Goal: Task Accomplishment & Management: Use online tool/utility

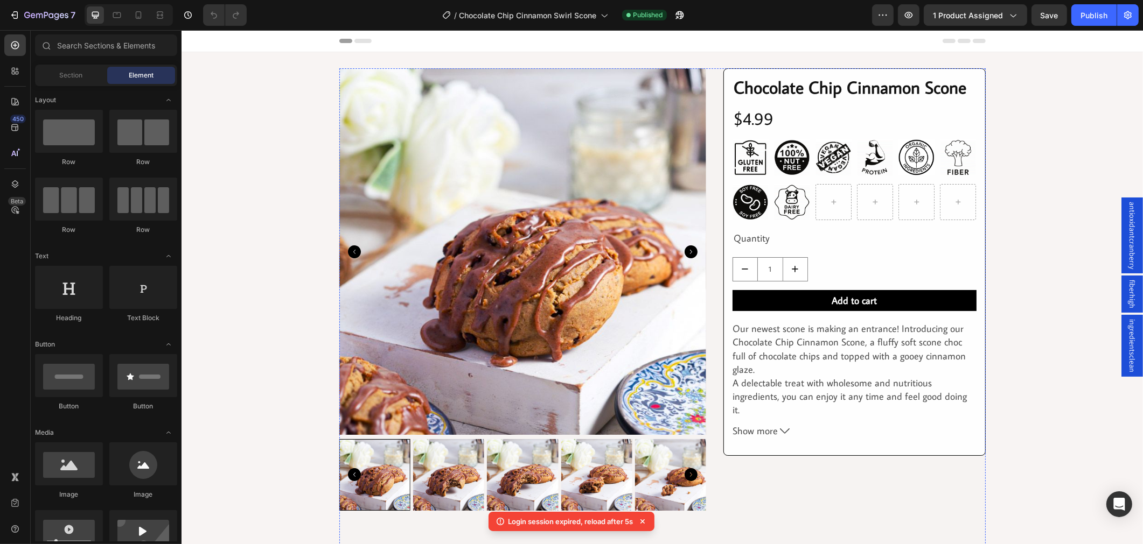
scroll to position [777, 0]
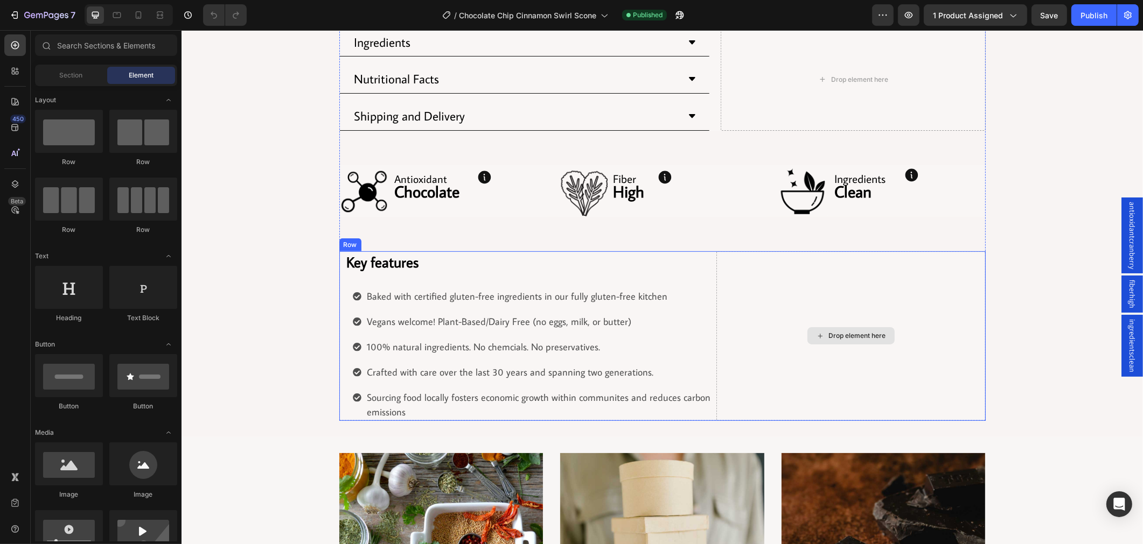
scroll to position [538, 0]
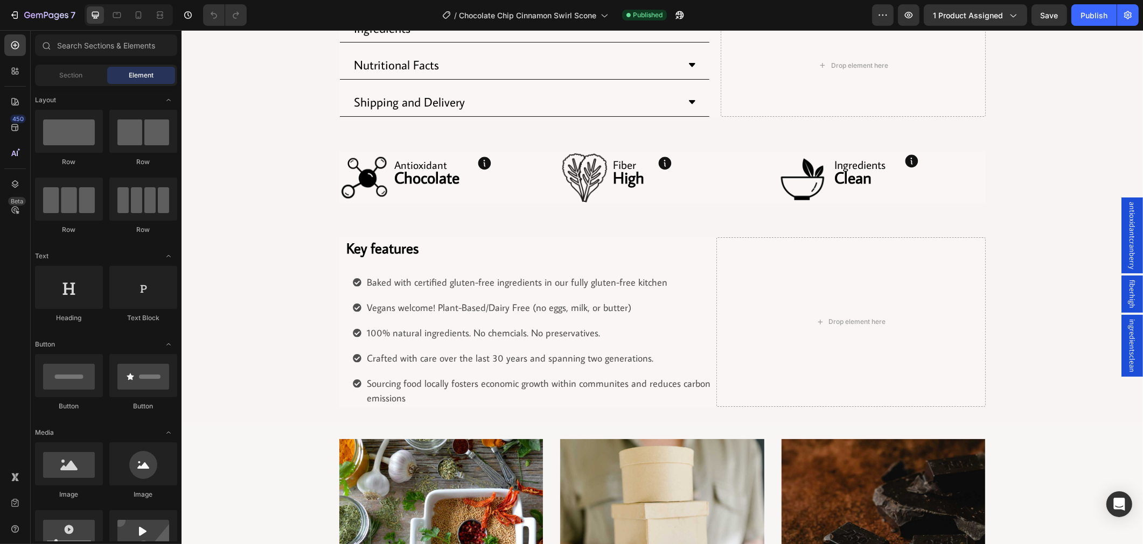
click at [1126, 250] on span "antioxidantcranberry" at bounding box center [1131, 235] width 11 height 67
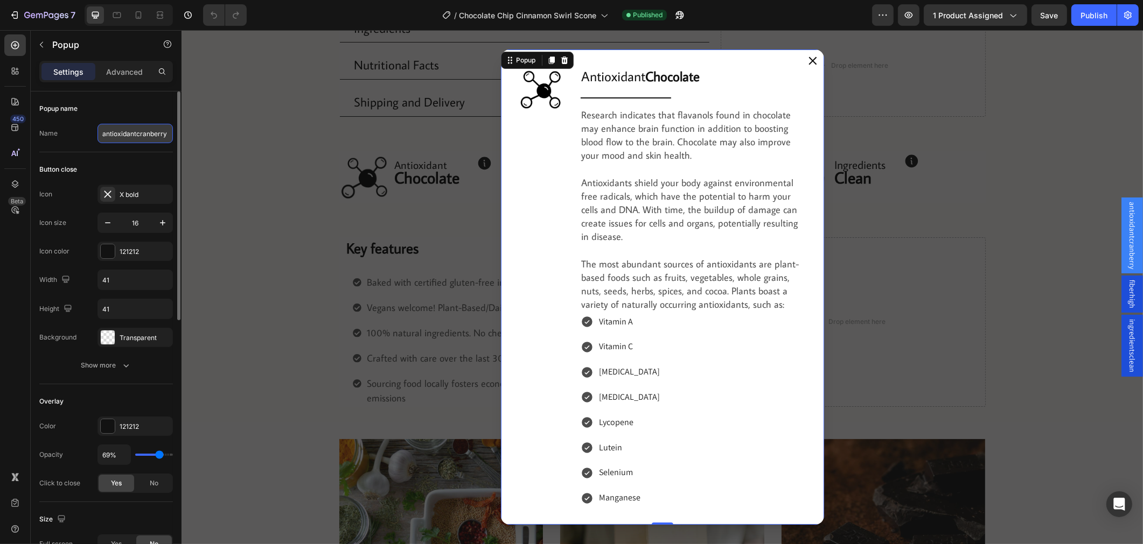
click at [143, 136] on input "antioxidantcranberry" at bounding box center [134, 133] width 75 height 19
click at [136, 133] on input "antioxidantcranberry" at bounding box center [134, 133] width 75 height 19
click at [164, 130] on input "antioxidantcranberry" at bounding box center [134, 133] width 75 height 19
drag, startPoint x: 159, startPoint y: 134, endPoint x: 140, endPoint y: 138, distance: 20.0
click at [140, 138] on input "antioxidantcranberry" at bounding box center [134, 133] width 75 height 19
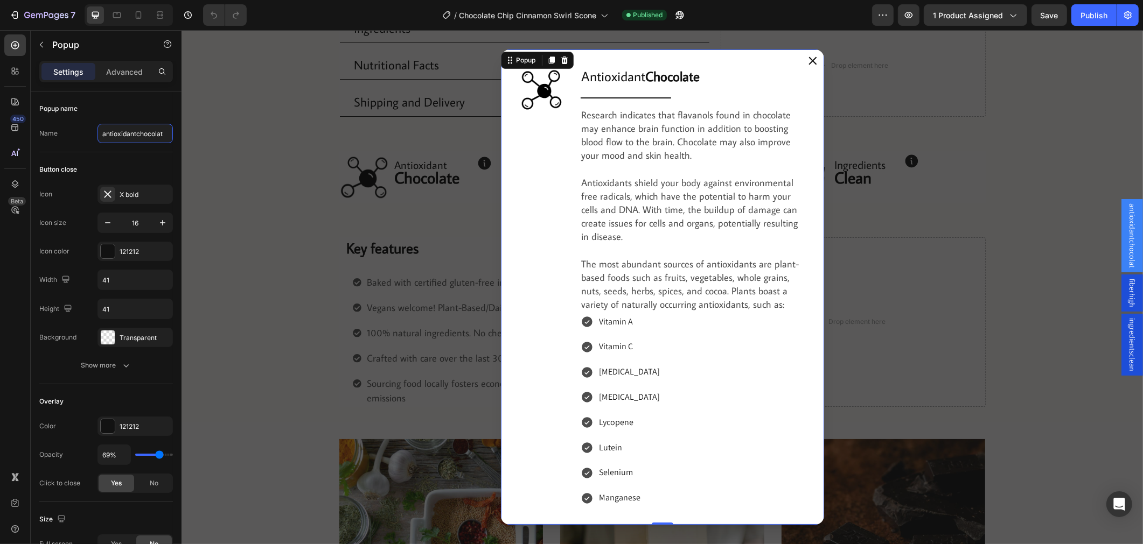
type input "antioxidantchocolate"
click at [271, 106] on div "Backdrop" at bounding box center [661, 287] width 961 height 514
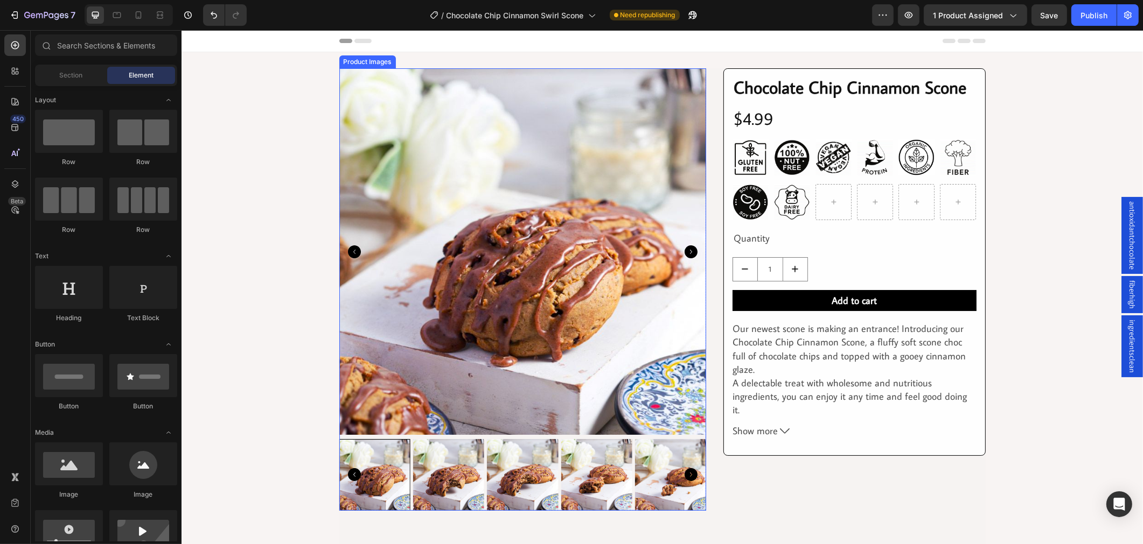
scroll to position [299, 0]
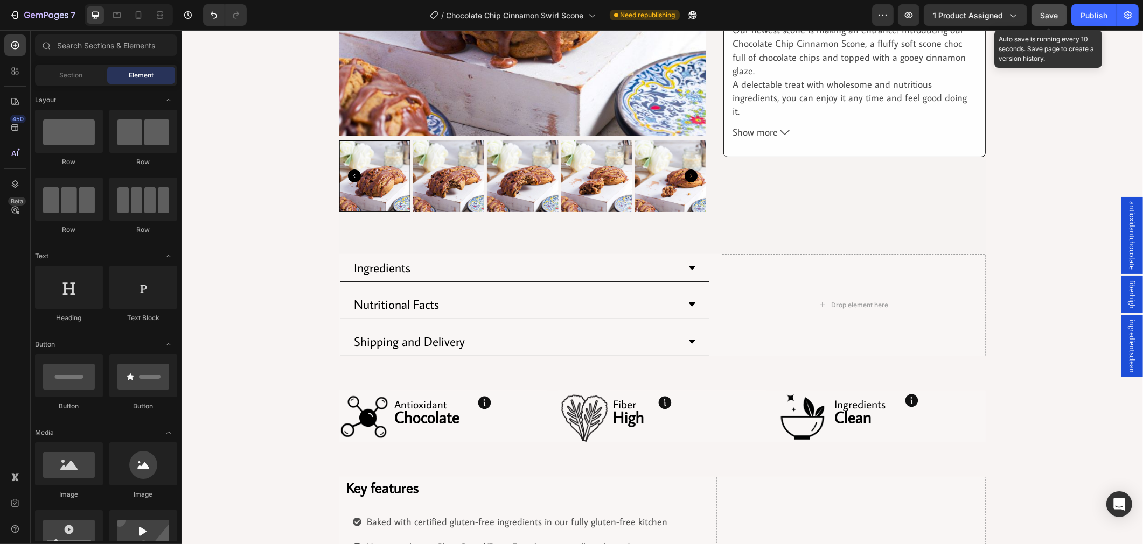
click at [1047, 14] on span "Save" at bounding box center [1049, 15] width 18 height 9
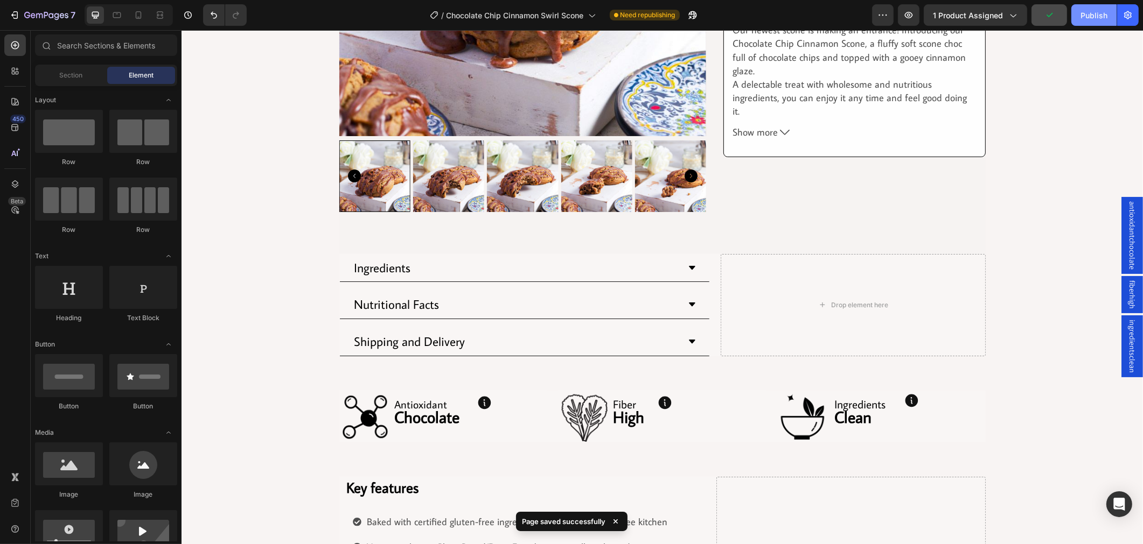
click at [1089, 7] on button "Publish" at bounding box center [1093, 15] width 45 height 22
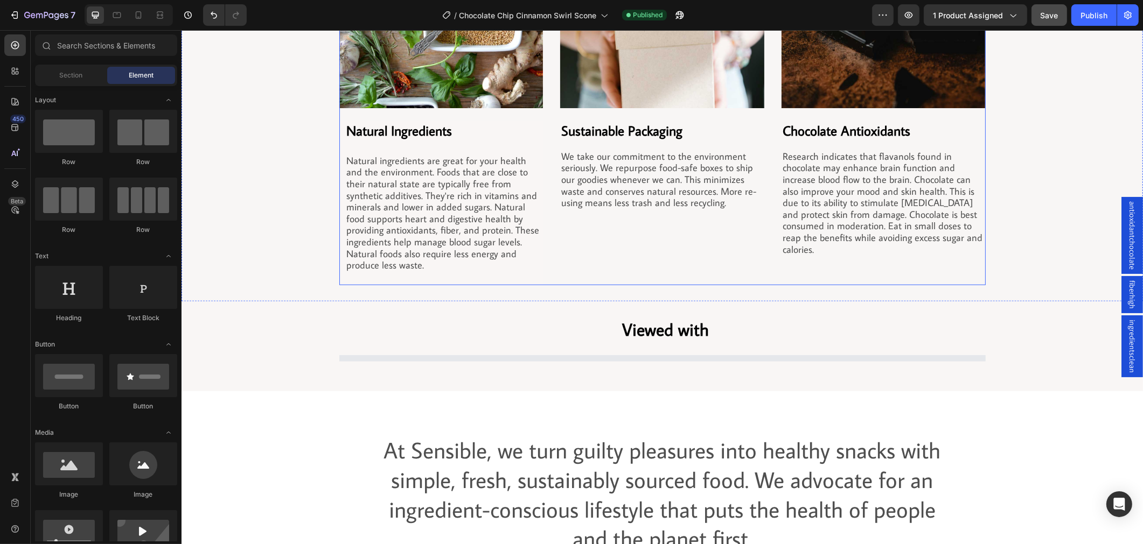
scroll to position [1196, 0]
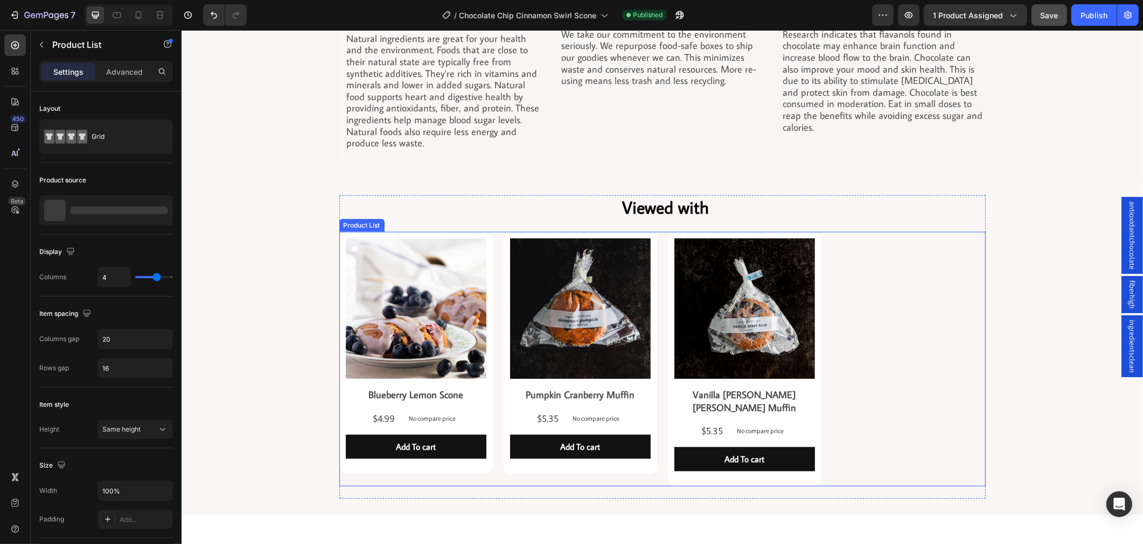
click at [854, 316] on div "Product Images Blueberry Lemon Scone Product Title $4.99 Product Price Product …" at bounding box center [662, 359] width 646 height 255
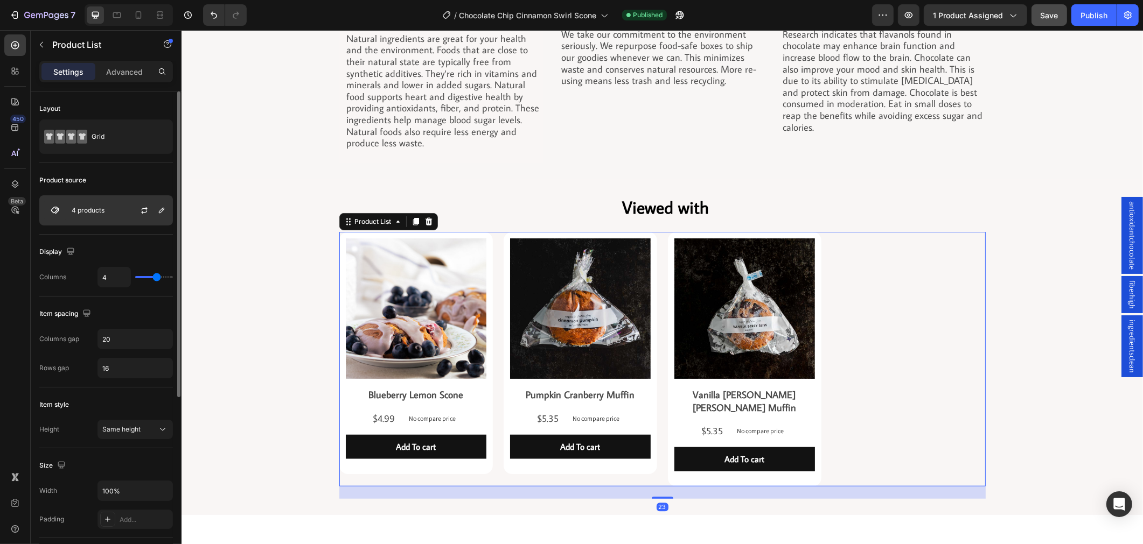
click at [110, 218] on div "4 products" at bounding box center [106, 210] width 134 height 30
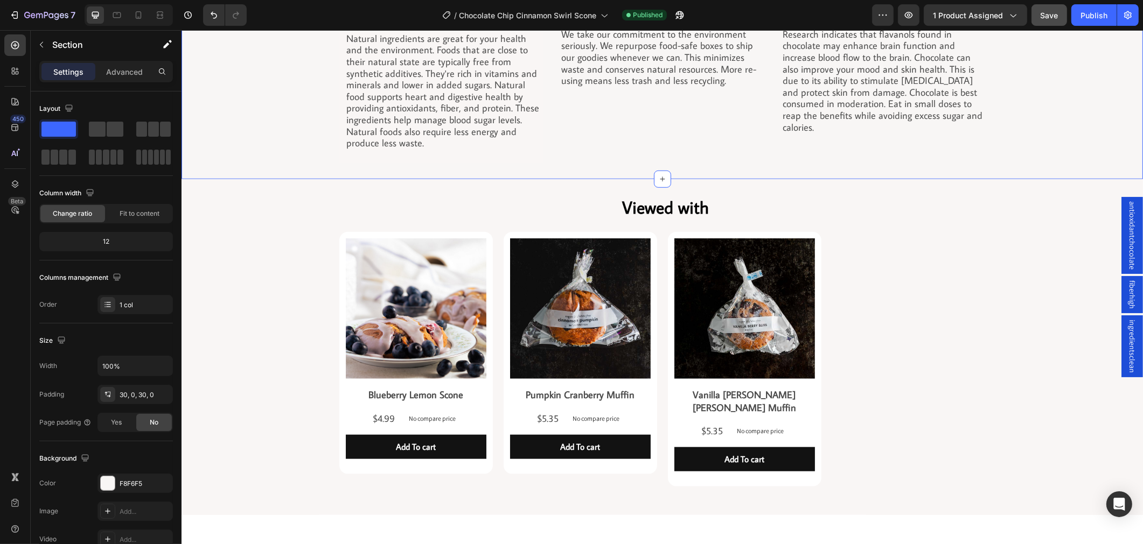
click at [12, 19] on icon "button" at bounding box center [14, 15] width 11 height 11
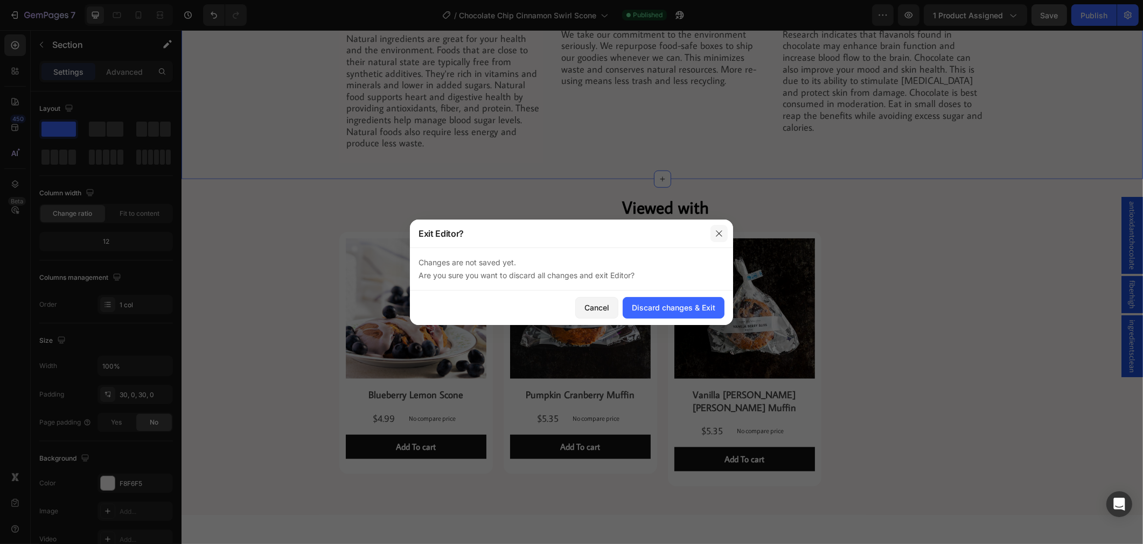
click at [720, 232] on icon "button" at bounding box center [718, 233] width 9 height 9
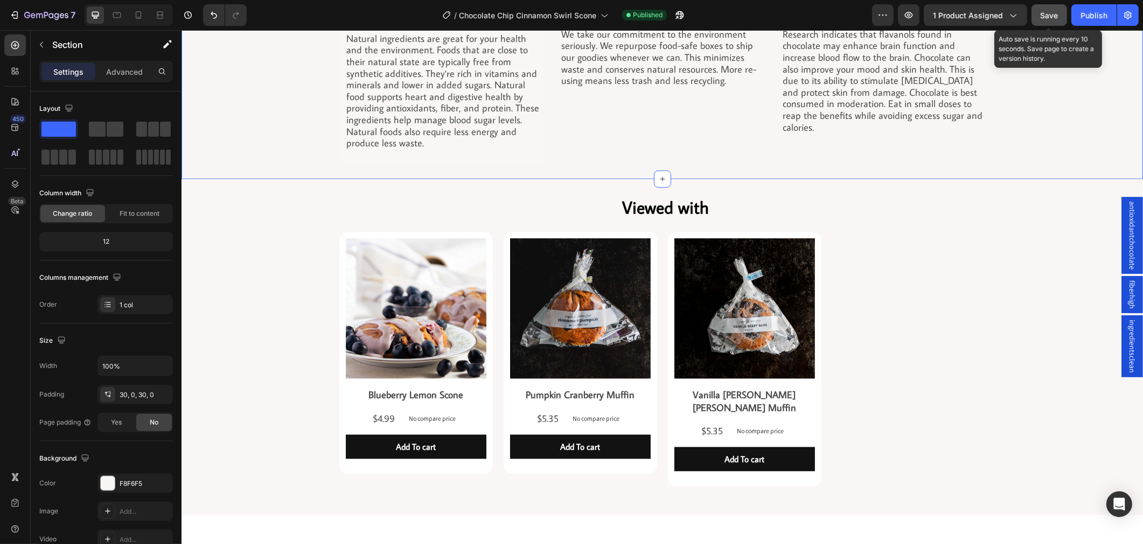
click at [1048, 10] on div "Save" at bounding box center [1049, 15] width 18 height 11
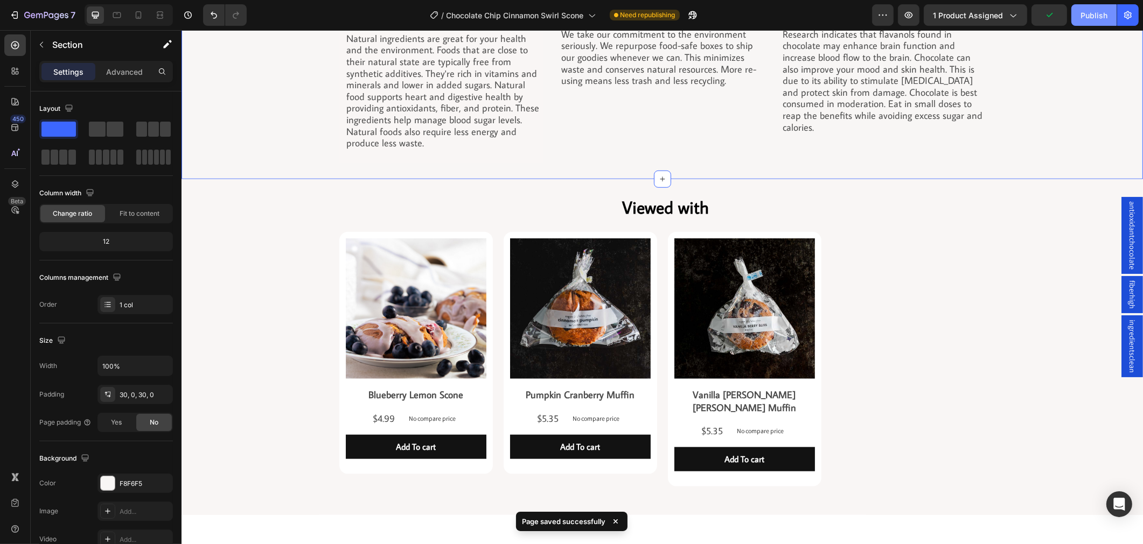
click at [1105, 8] on button "Publish" at bounding box center [1093, 15] width 45 height 22
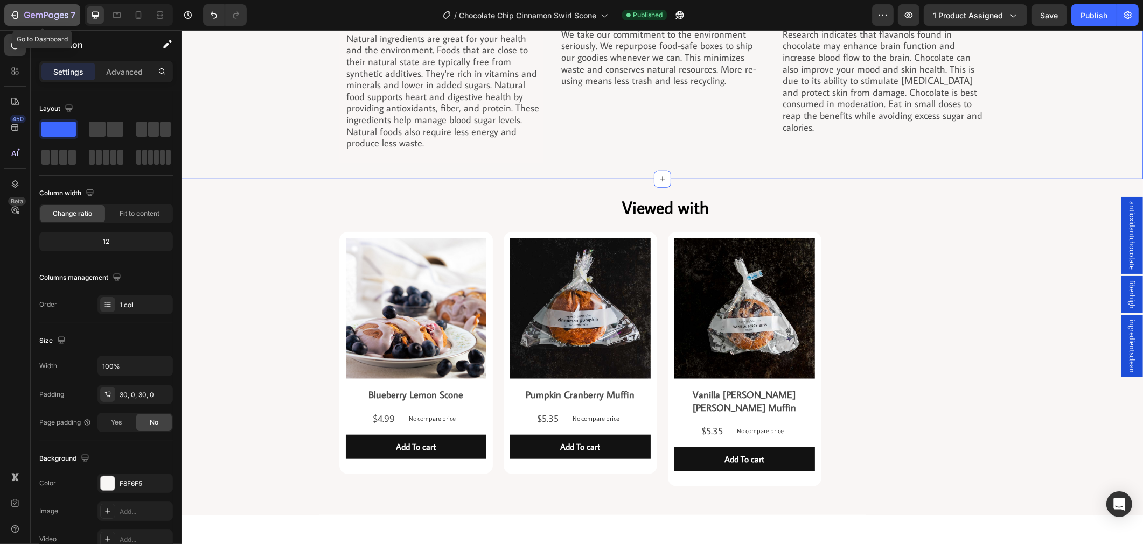
click at [12, 16] on icon "button" at bounding box center [14, 15] width 11 height 11
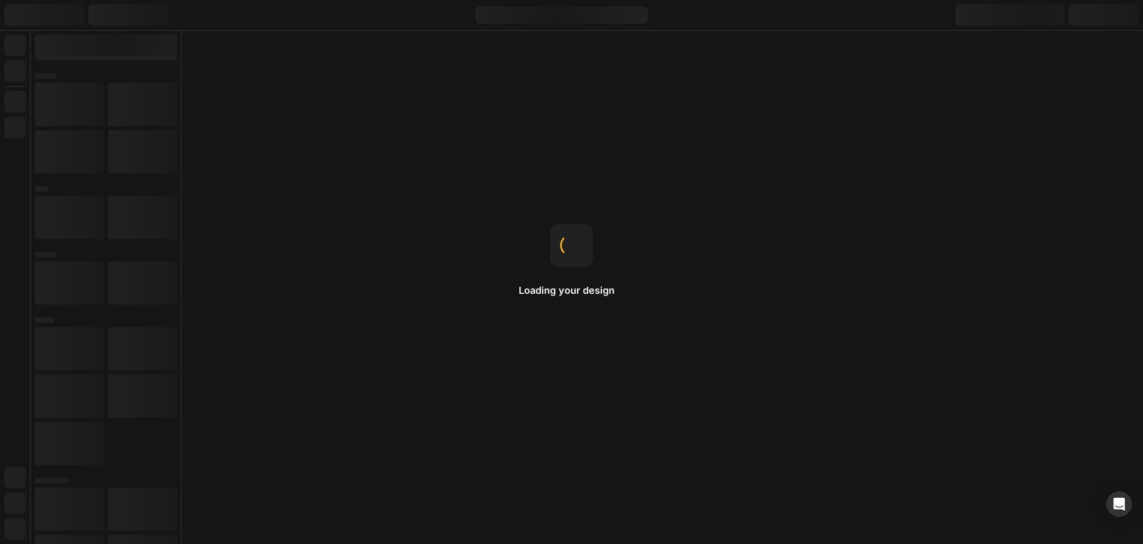
click at [876, 216] on div "Loading your design Theme page Templates control what's displayed on each type …" at bounding box center [571, 272] width 1143 height 544
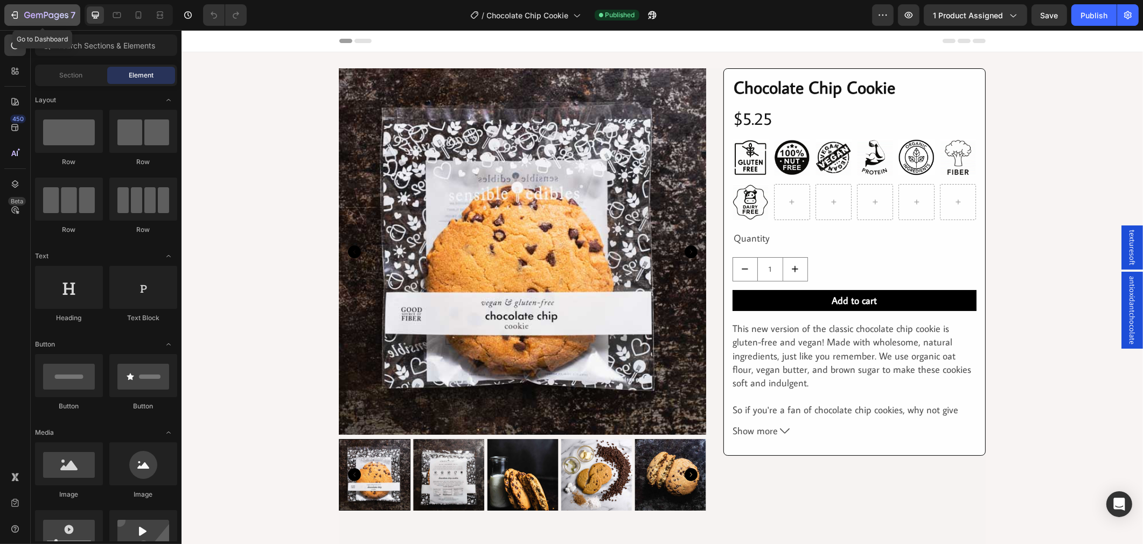
click at [11, 14] on icon "button" at bounding box center [14, 15] width 11 height 11
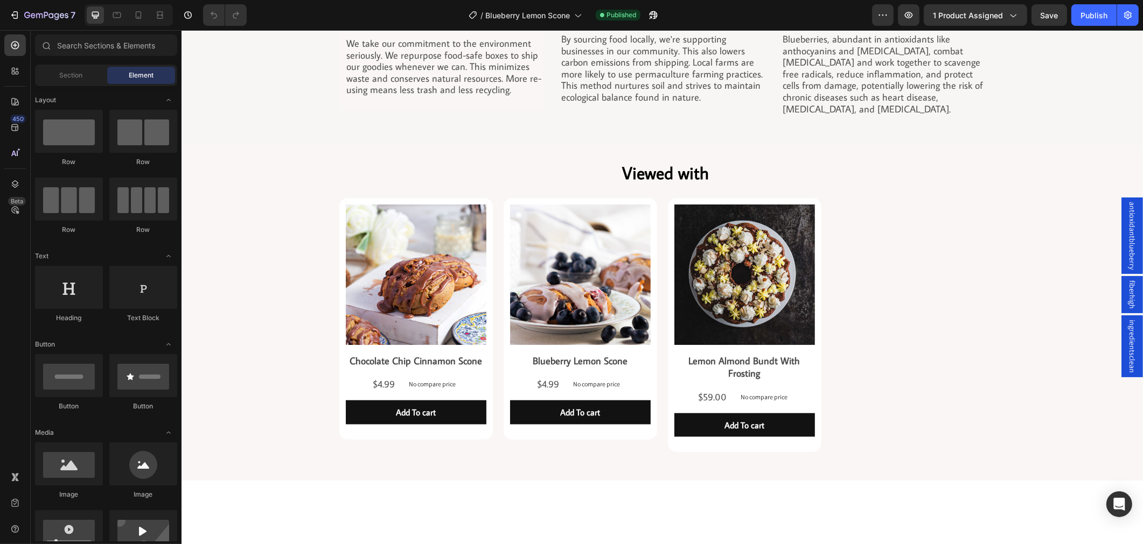
scroll to position [1256, 0]
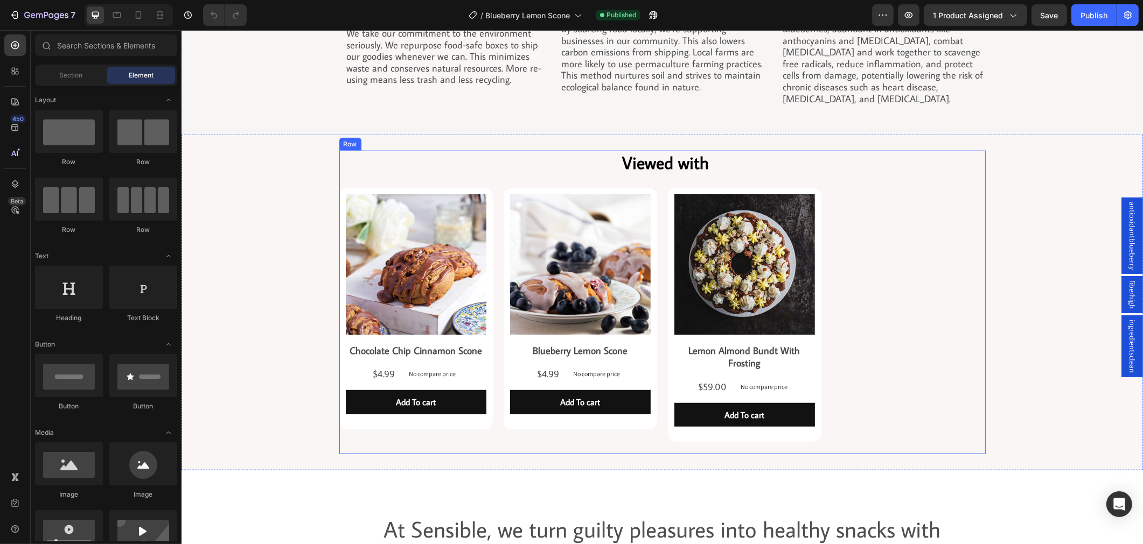
click at [527, 181] on div "Viewed with Heading Product Images Chocolate Chip Cinnamon Scone Product Title …" at bounding box center [662, 303] width 646 height 304
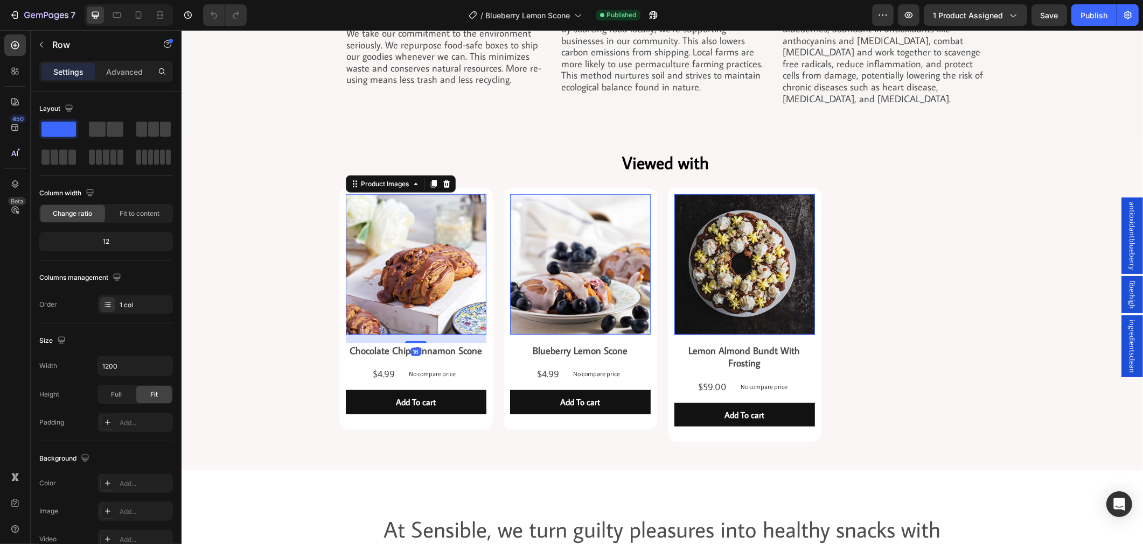
click at [440, 214] on img at bounding box center [415, 264] width 141 height 141
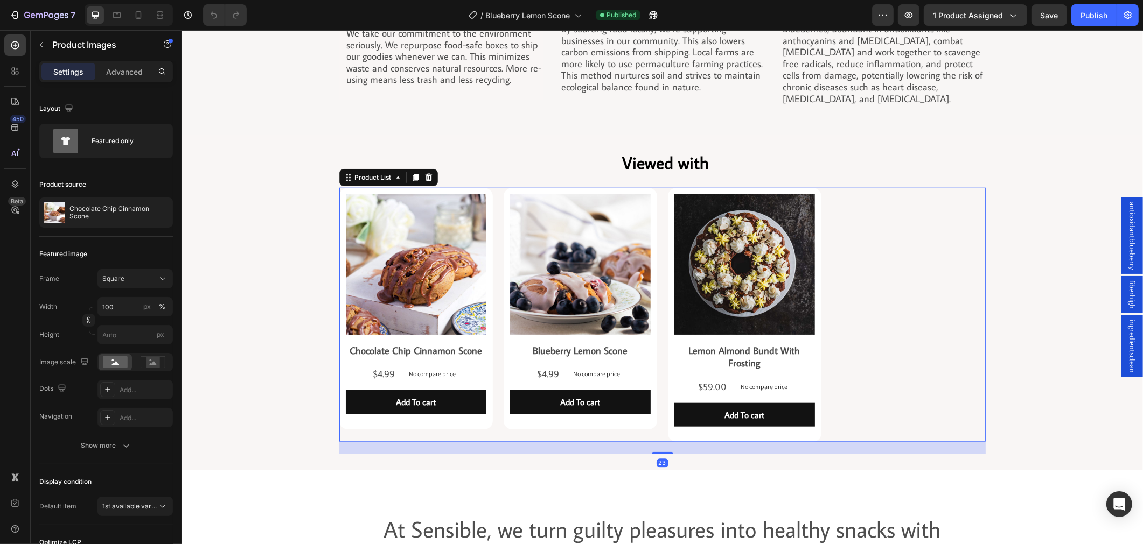
click at [828, 309] on div "Product Images Chocolate Chip Cinnamon Scone Product Title $4.99 Product Price …" at bounding box center [662, 315] width 646 height 255
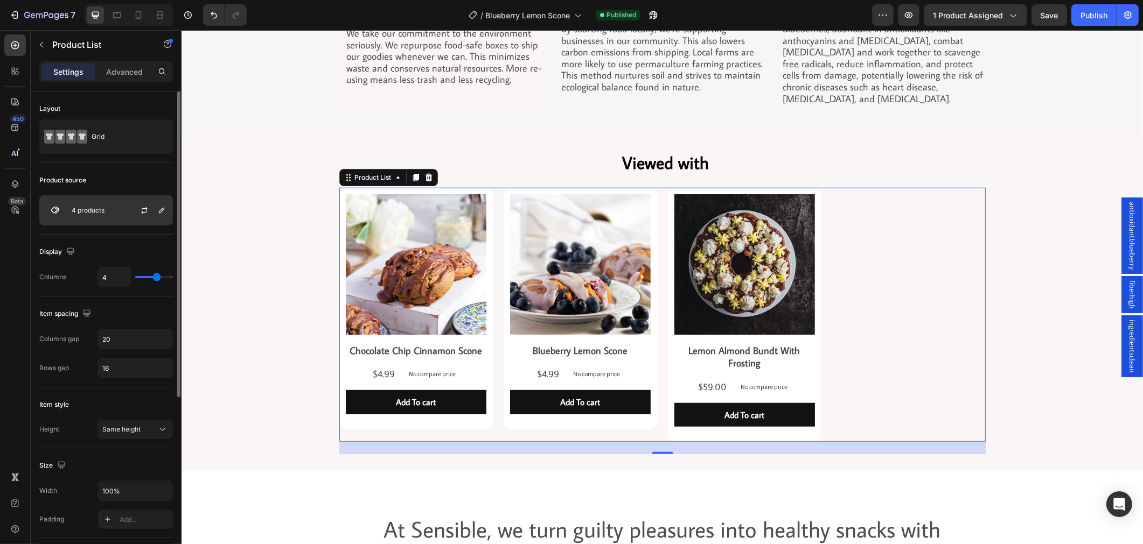
click at [107, 206] on div "4 products" at bounding box center [106, 210] width 134 height 30
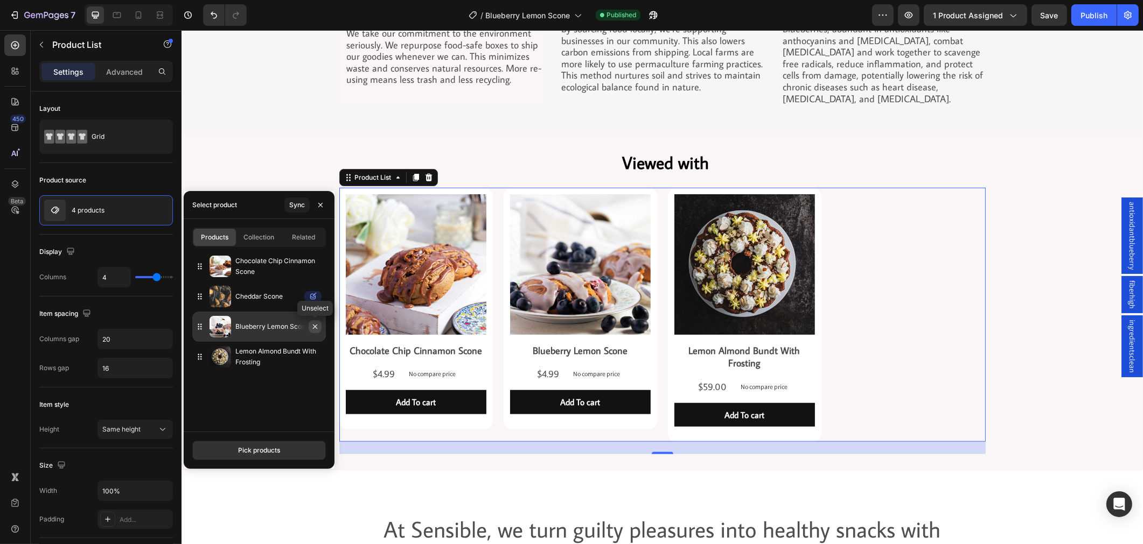
click at [314, 328] on icon "button" at bounding box center [315, 327] width 9 height 9
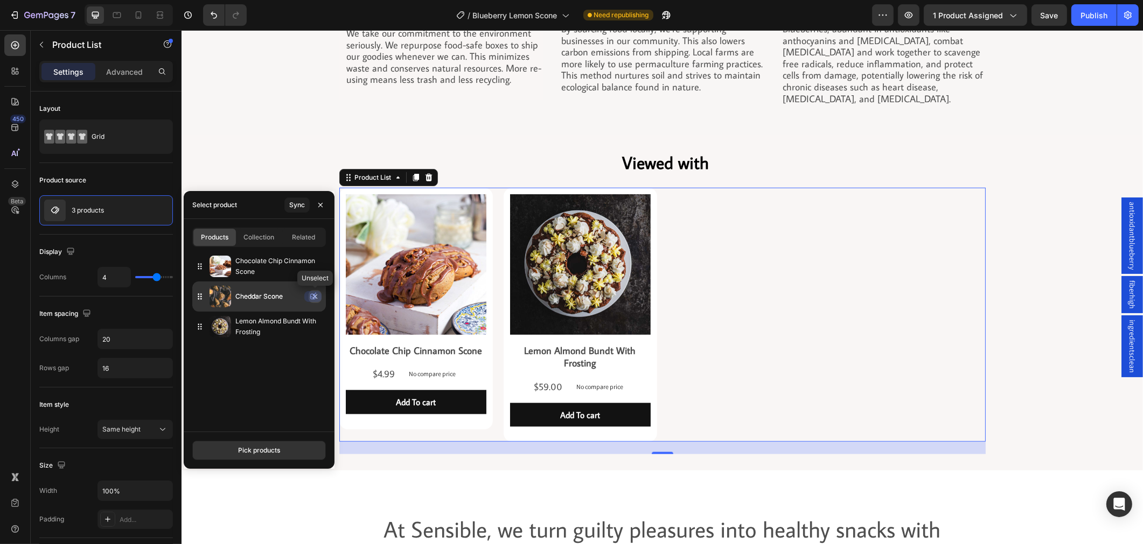
click at [313, 293] on icon "button" at bounding box center [315, 296] width 9 height 9
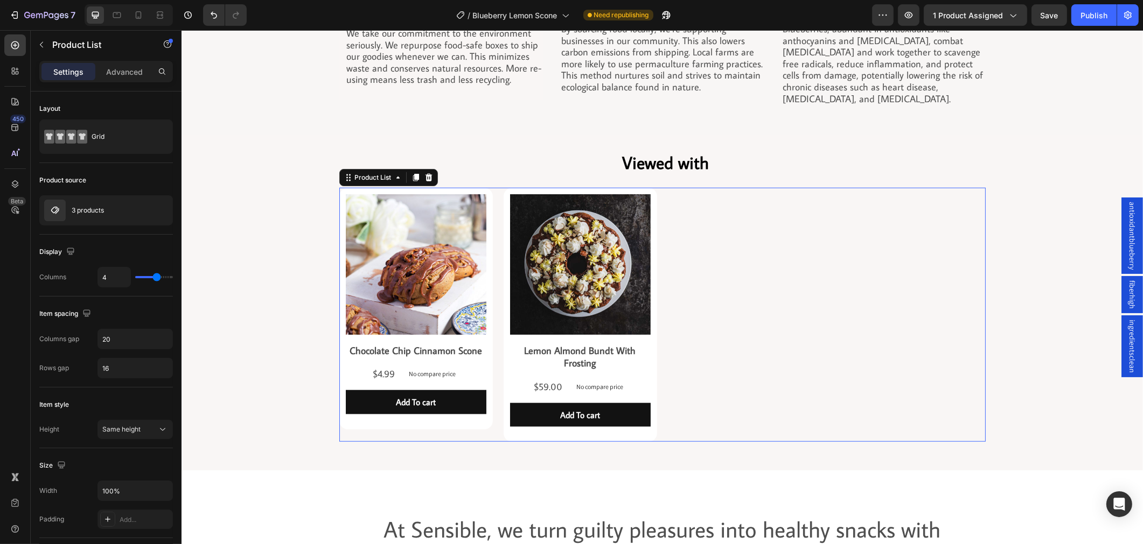
click at [696, 233] on div "Product Images Chocolate Chip Cinnamon Scone Product Title $4.99 Product Price …" at bounding box center [662, 315] width 646 height 255
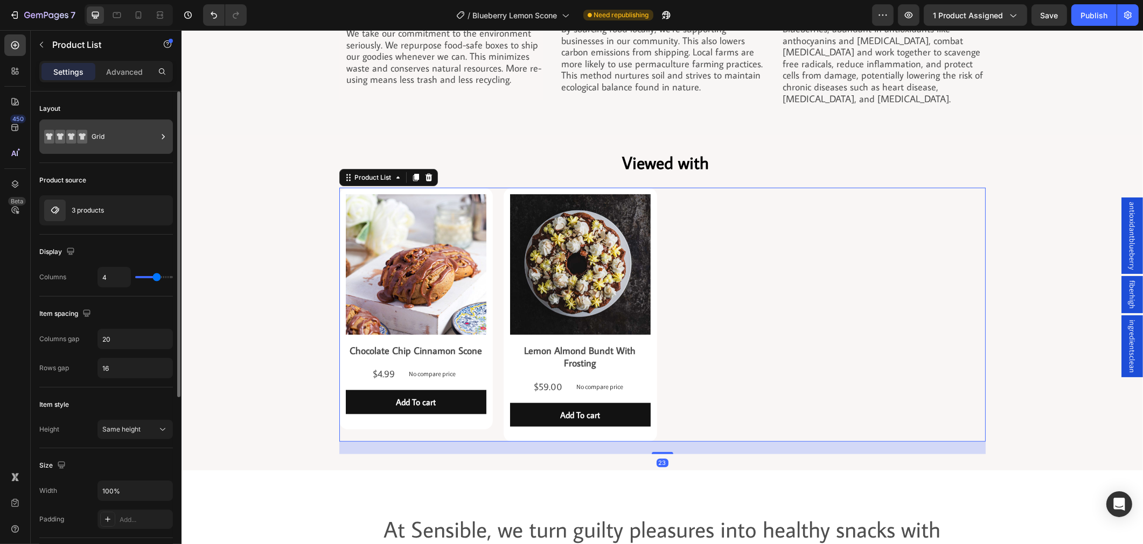
click at [130, 142] on div "Grid" at bounding box center [125, 136] width 66 height 25
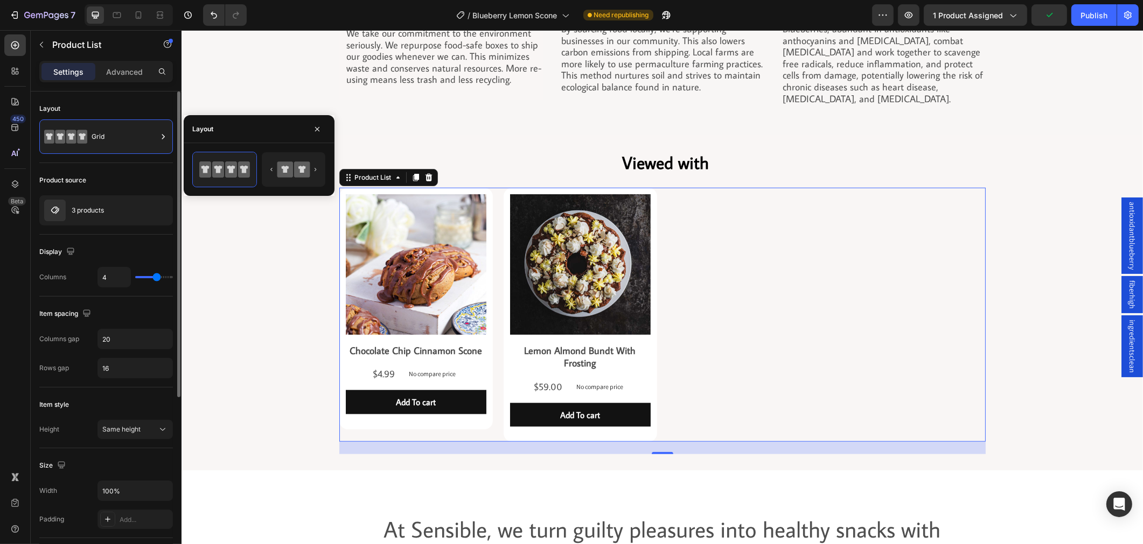
click at [152, 235] on div "Display Columns 4" at bounding box center [106, 266] width 134 height 62
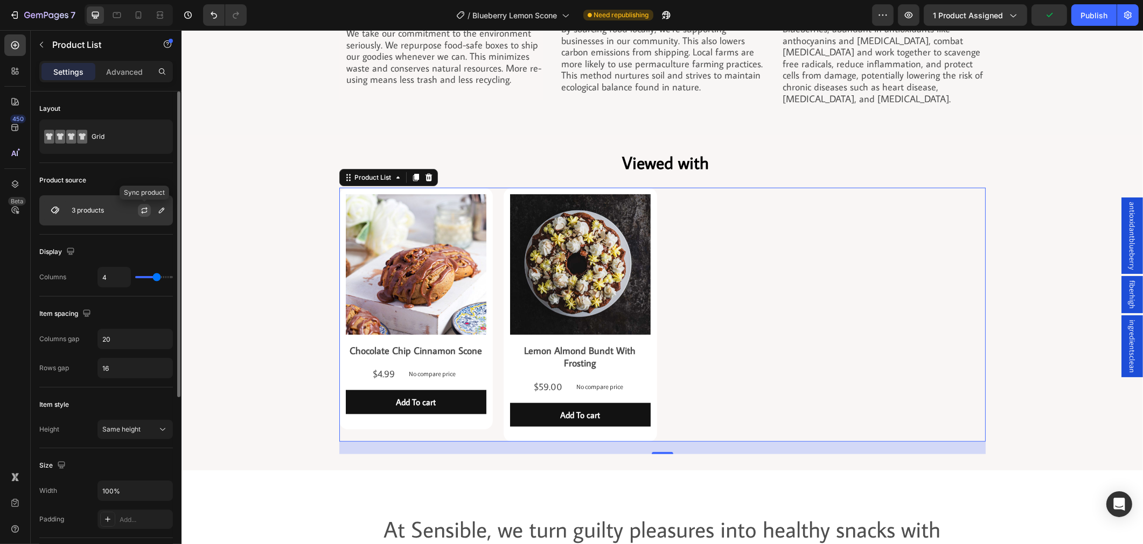
click at [138, 214] on button "button" at bounding box center [144, 210] width 13 height 13
click at [94, 214] on div "3 products" at bounding box center [106, 210] width 134 height 30
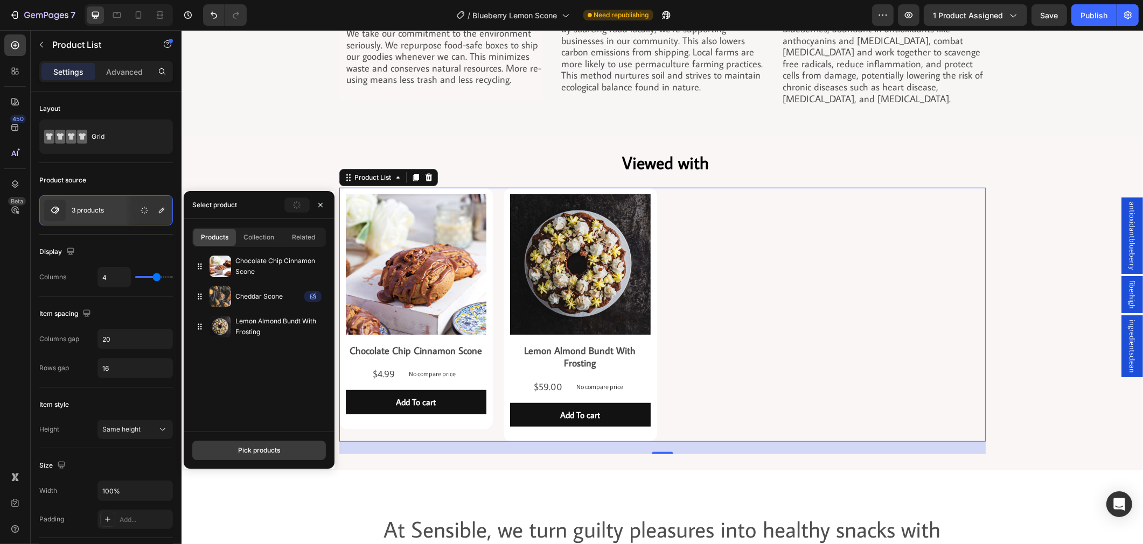
click at [237, 445] on button "Pick products" at bounding box center [259, 450] width 134 height 19
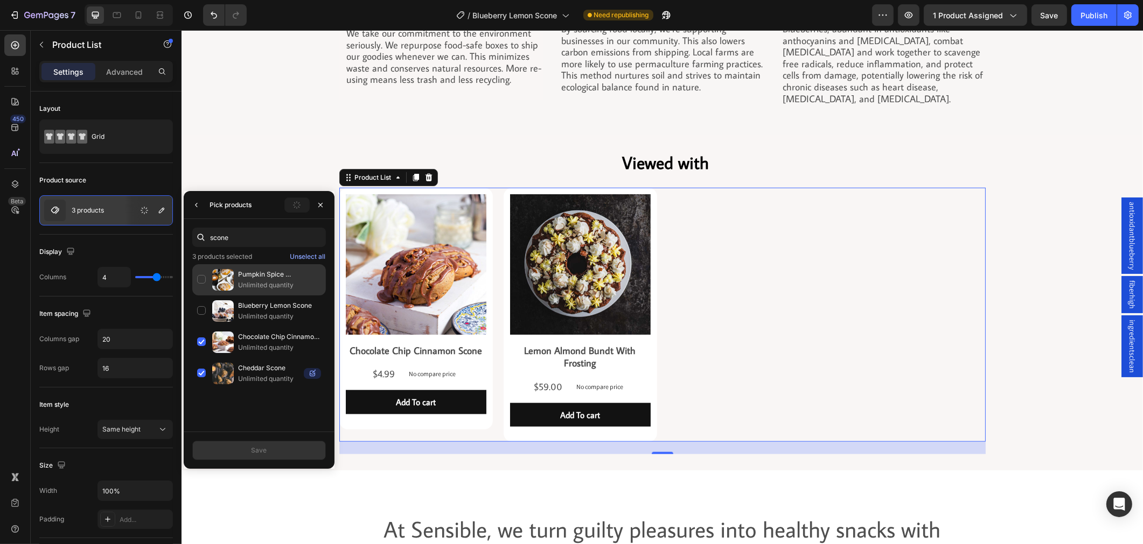
type input "scone"
click at [202, 296] on div "Pumpkin Spice Cheesecake Scone Unlimited quantity" at bounding box center [259, 311] width 134 height 31
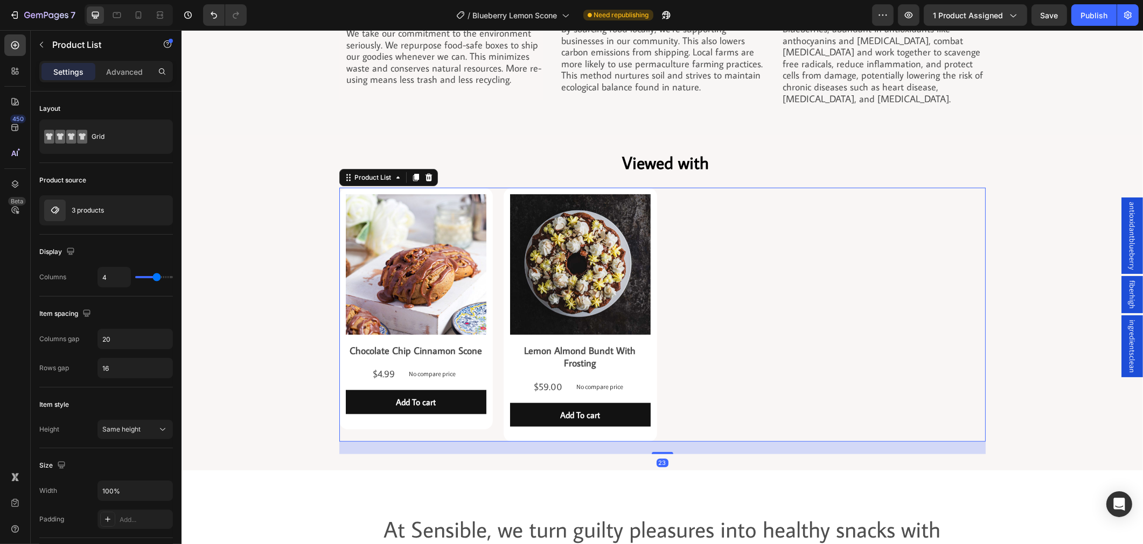
click at [779, 265] on div "Product Images Chocolate Chip Cinnamon Scone Product Title $4.99 Product Price …" at bounding box center [662, 315] width 646 height 255
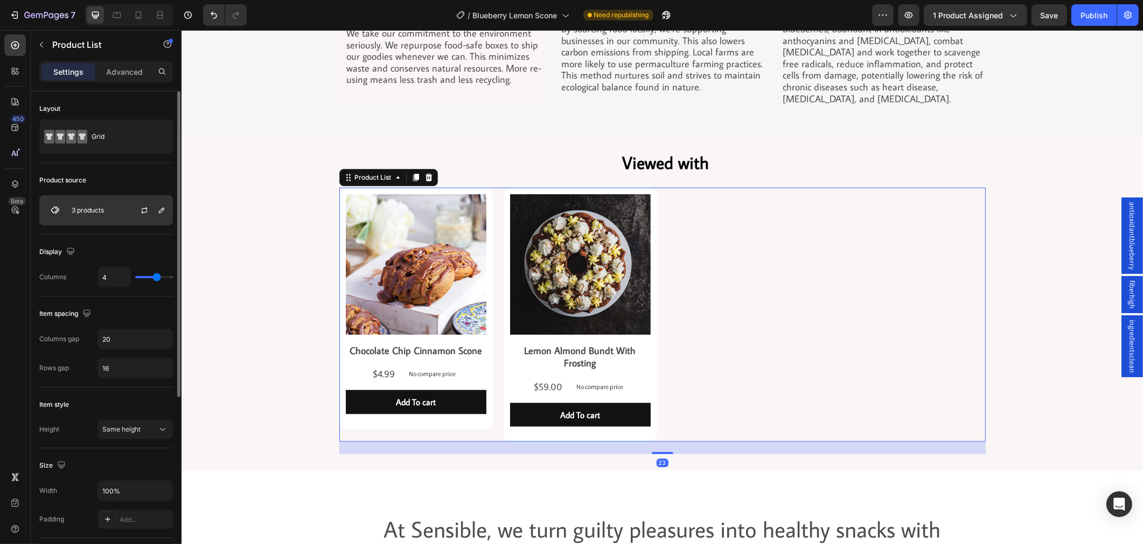
click at [122, 208] on div "3 products" at bounding box center [106, 210] width 134 height 30
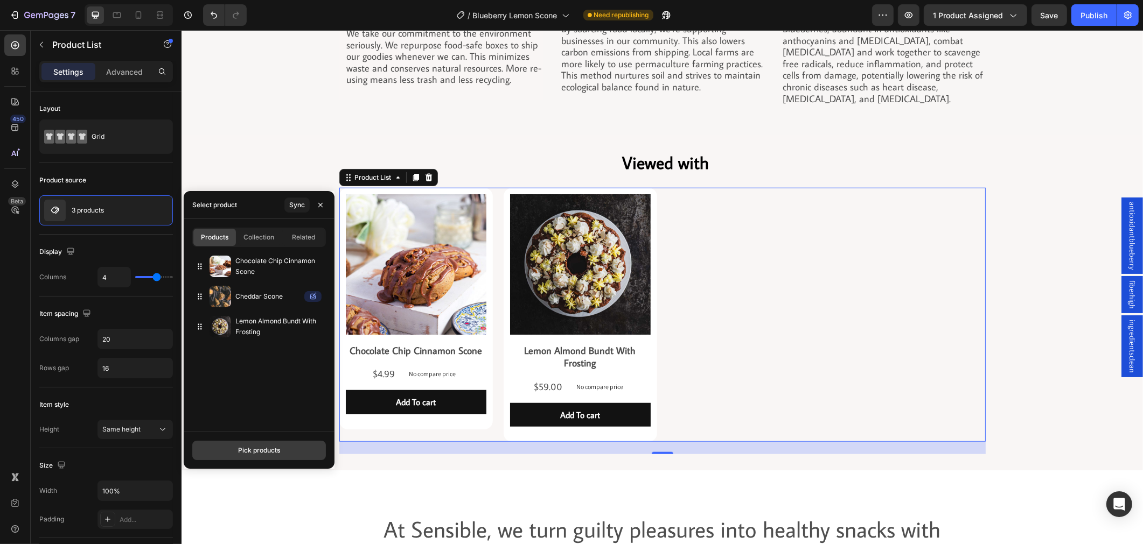
click at [278, 444] on button "Pick products" at bounding box center [259, 450] width 134 height 19
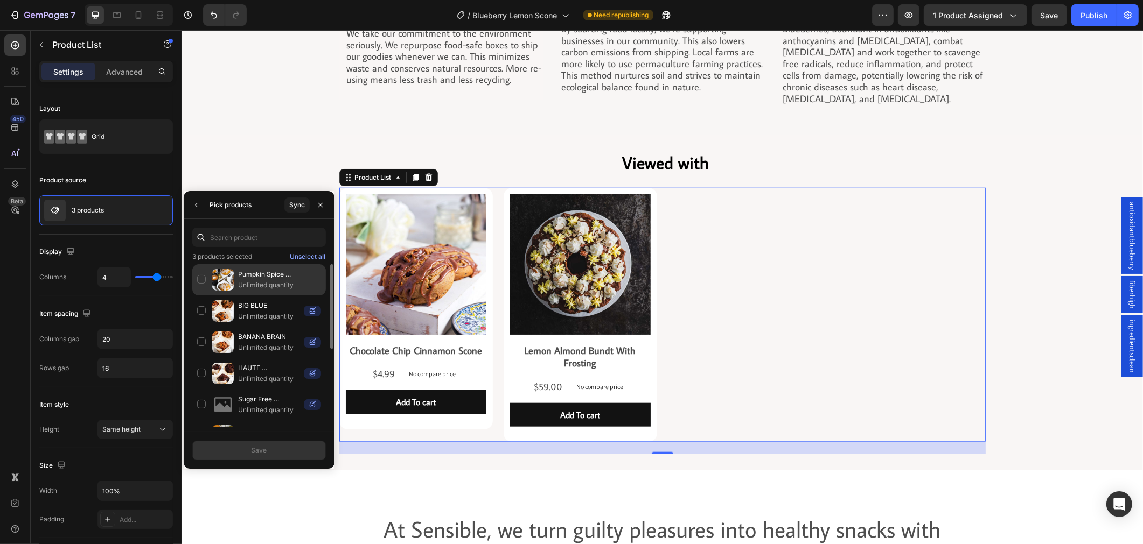
click at [275, 272] on p "Pumpkin Spice Cheesecake Scone" at bounding box center [279, 274] width 83 height 11
click at [287, 439] on div "Save" at bounding box center [259, 450] width 151 height 37
click at [278, 451] on button "Save" at bounding box center [259, 450] width 134 height 19
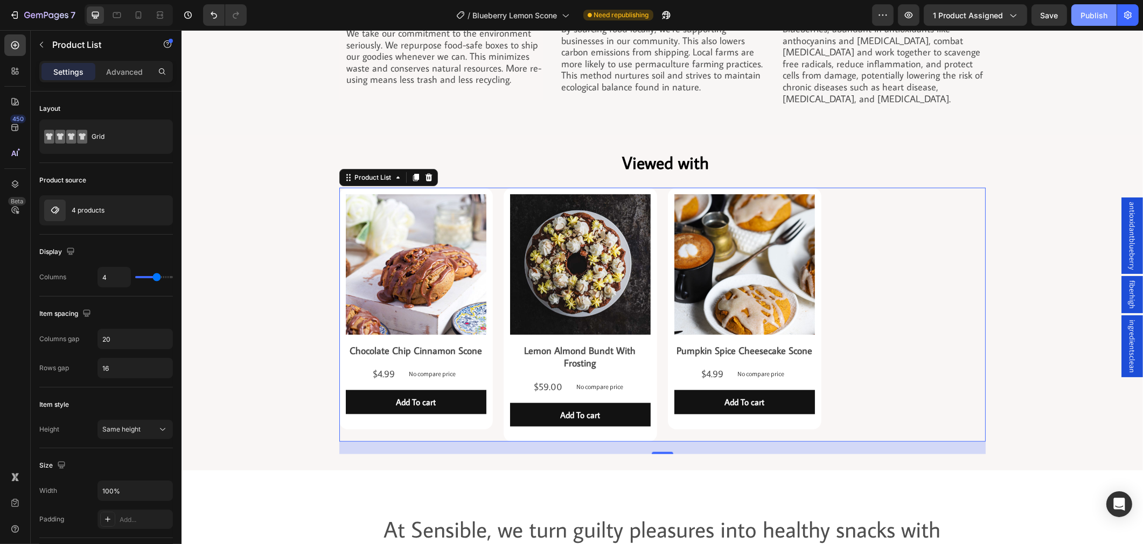
click at [1105, 20] on button "Publish" at bounding box center [1093, 15] width 45 height 22
